Goal: Book appointment/travel/reservation

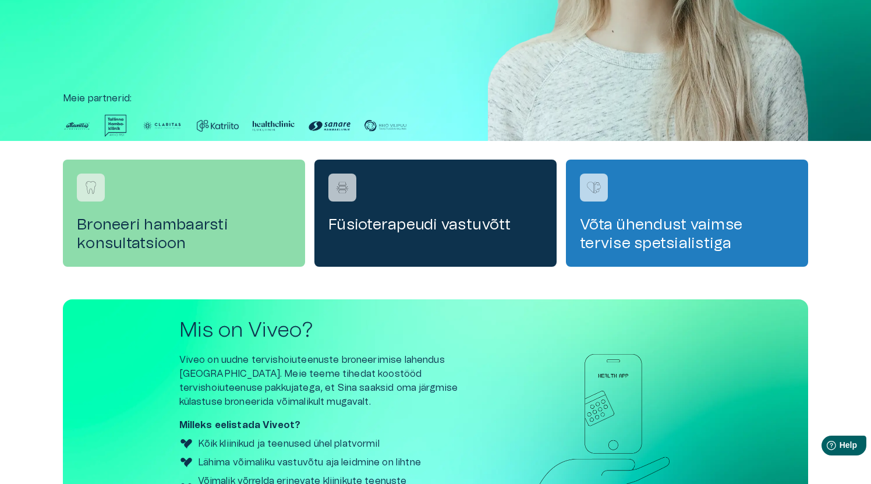
click at [207, 222] on h4 "Broneeri hambaarsti konsultatsioon" at bounding box center [184, 233] width 214 height 37
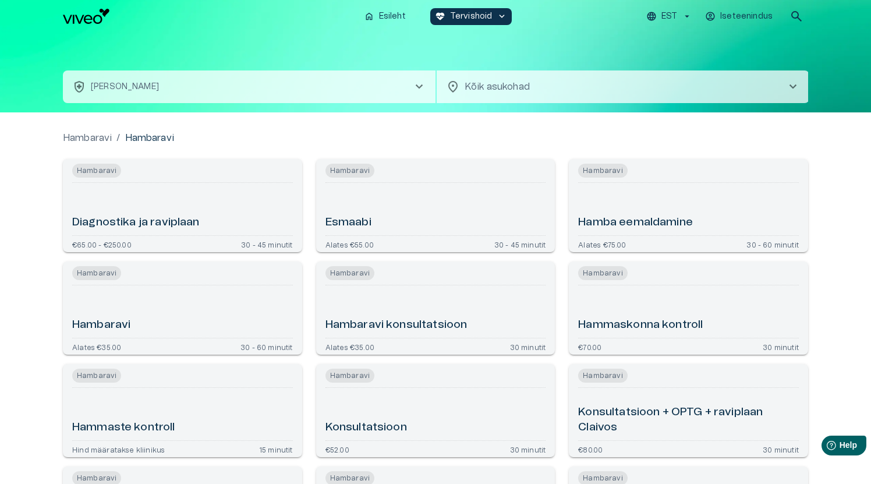
click at [397, 213] on div "Esmaabi" at bounding box center [435, 208] width 221 height 43
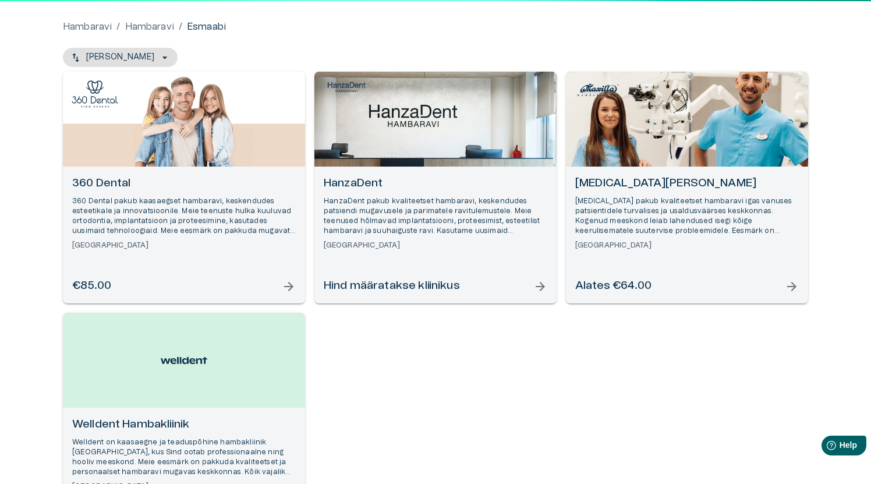
scroll to position [58, 0]
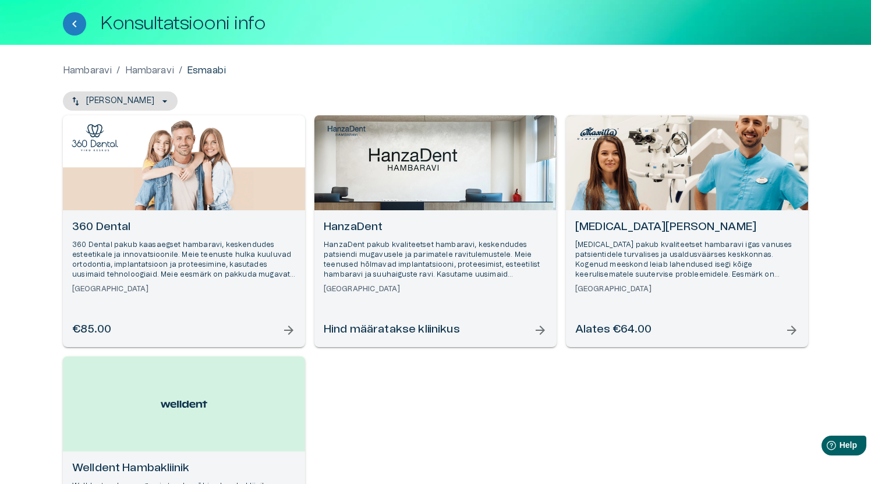
click at [204, 180] on div "Open selected supplier available booking dates" at bounding box center [184, 162] width 242 height 95
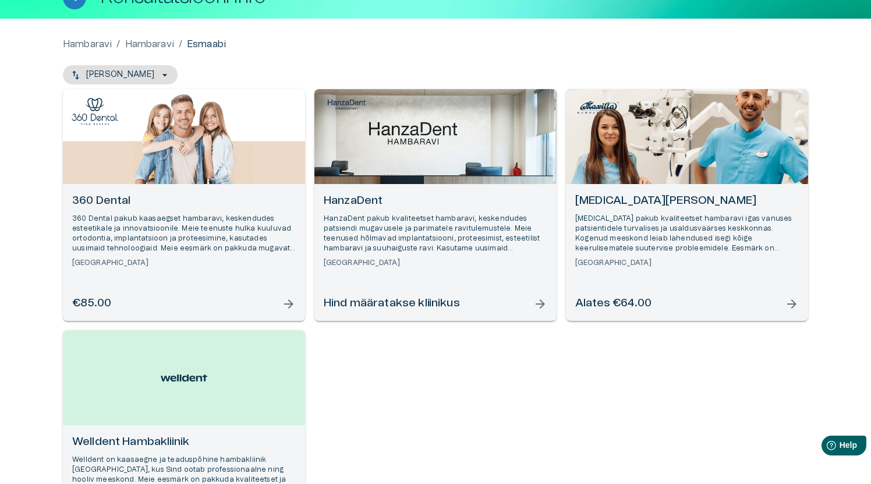
scroll to position [70, 0]
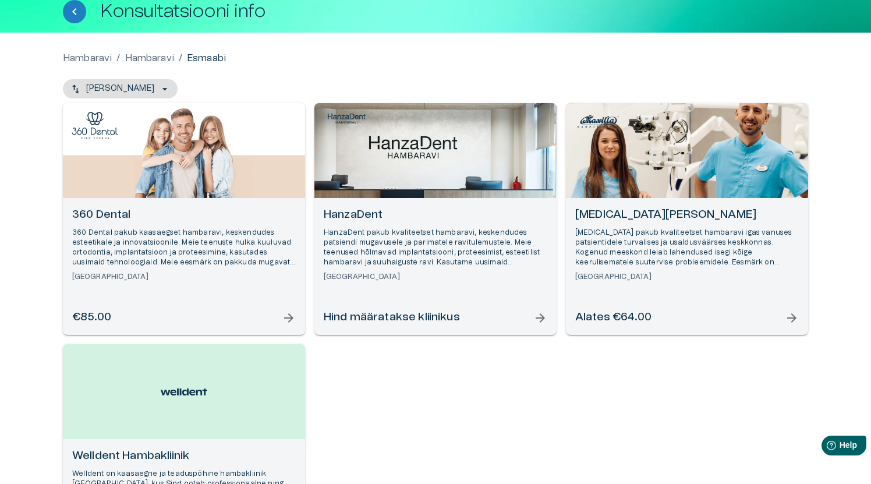
click at [179, 162] on div "Open selected supplier available booking dates" at bounding box center [184, 150] width 242 height 95
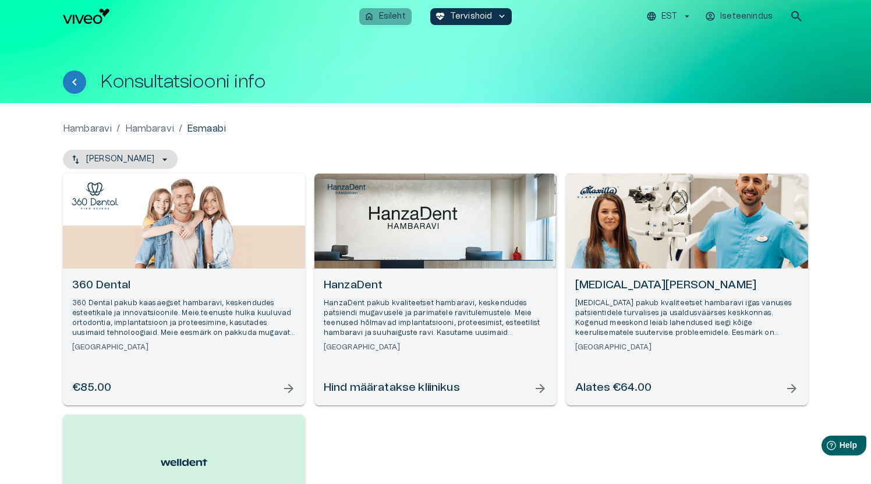
click at [397, 17] on p "Esileht" at bounding box center [392, 16] width 27 height 12
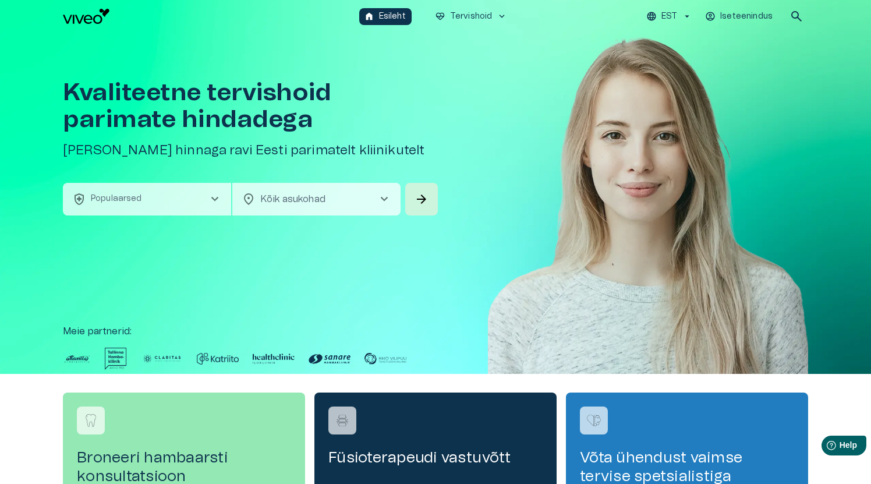
click at [218, 358] on img at bounding box center [218, 358] width 42 height 22
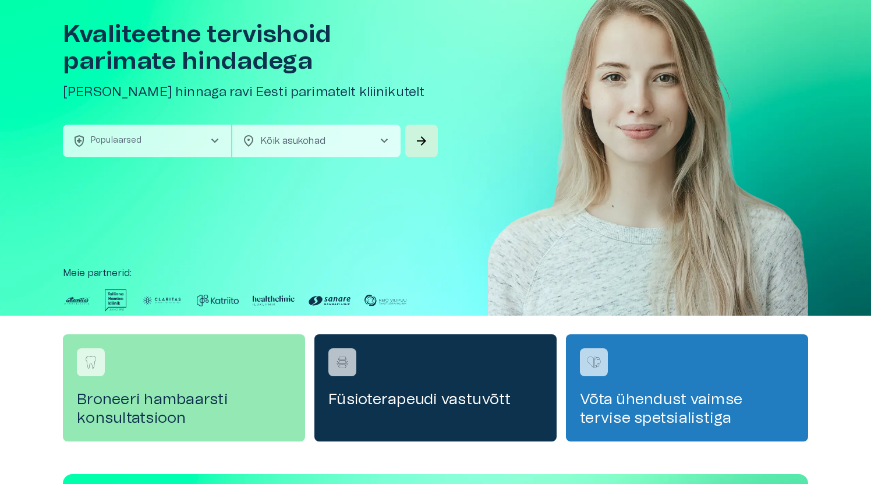
click at [115, 296] on img at bounding box center [116, 300] width 22 height 22
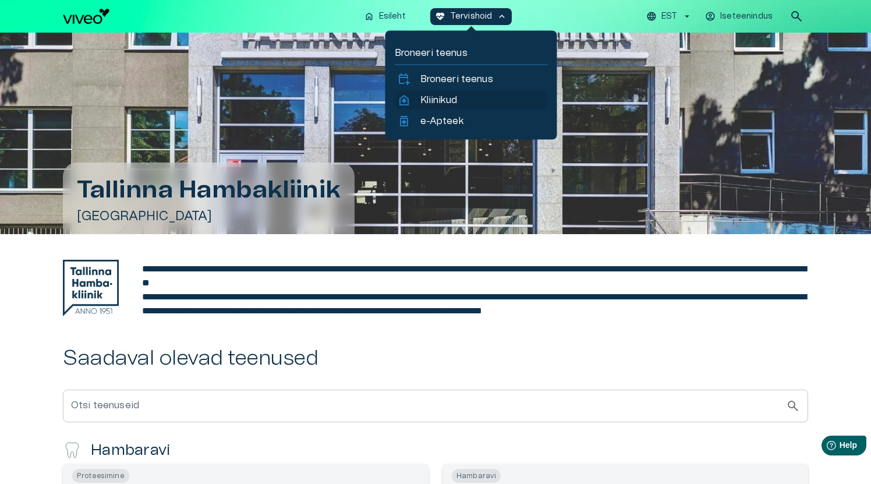
click at [454, 100] on p "Kliinikud" at bounding box center [438, 100] width 37 height 14
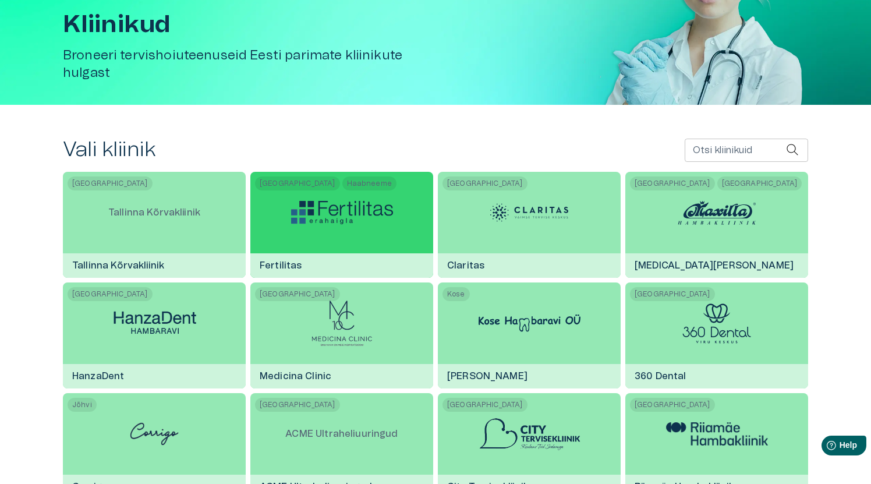
scroll to position [246, 0]
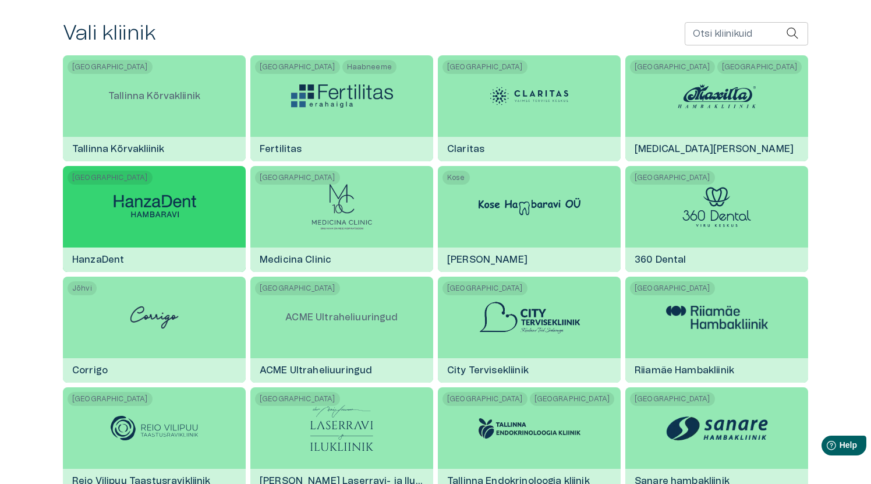
click at [159, 209] on img at bounding box center [155, 207] width 102 height 32
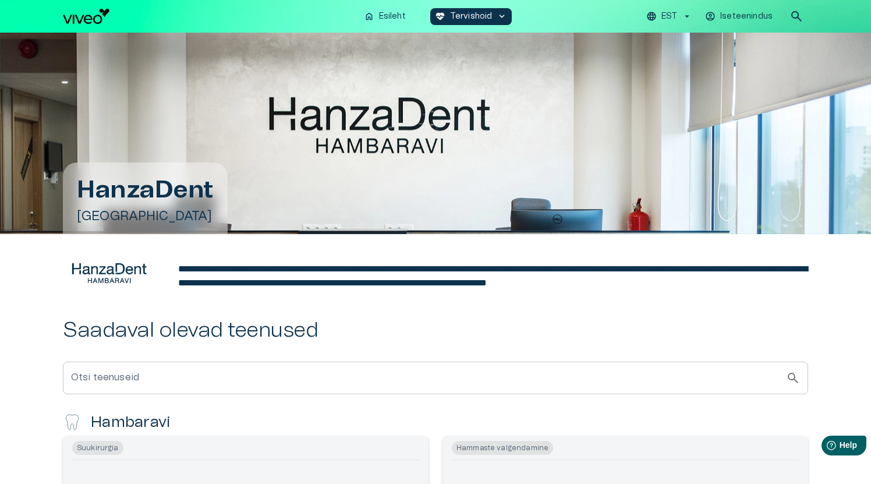
click at [127, 191] on h1 "HanzaDent" at bounding box center [145, 189] width 137 height 27
